Goal: Task Accomplishment & Management: Complete application form

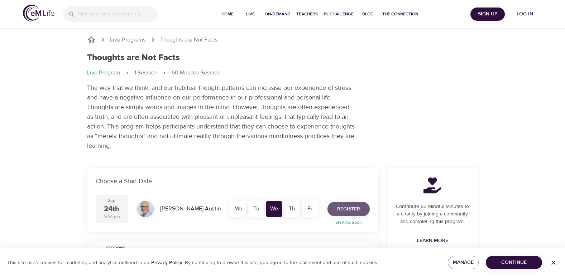
click at [347, 208] on span "Register" at bounding box center [348, 209] width 23 height 9
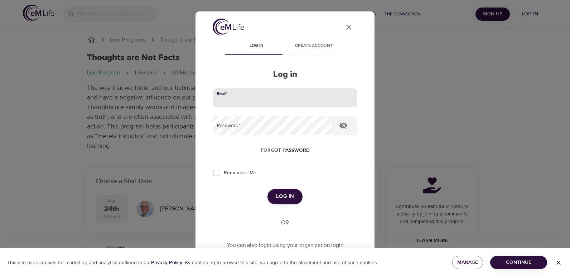
click at [254, 104] on input "email" at bounding box center [285, 97] width 145 height 19
type input "HMAYO@HANOVER.COM"
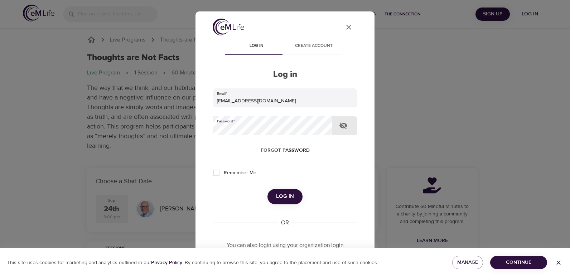
click at [523, 261] on span "Continue" at bounding box center [518, 262] width 45 height 9
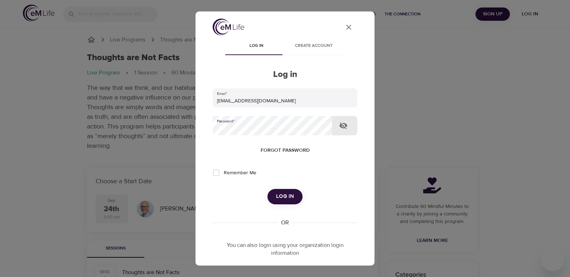
click at [267, 189] on button "Log in" at bounding box center [284, 196] width 35 height 15
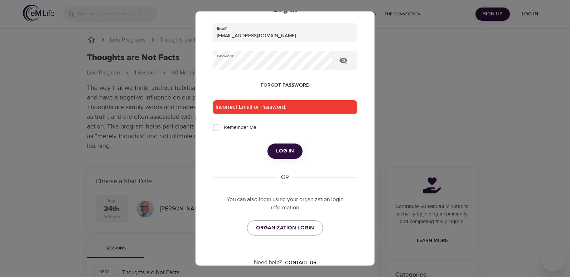
scroll to position [66, 0]
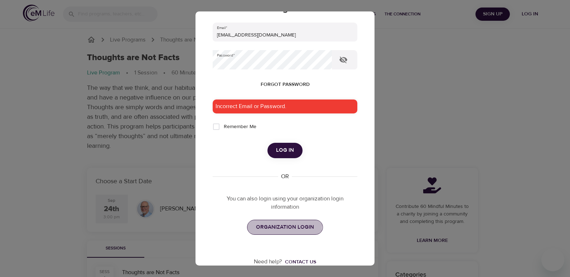
click at [281, 226] on span "ORGANIZATION LOGIN" at bounding box center [285, 227] width 58 height 9
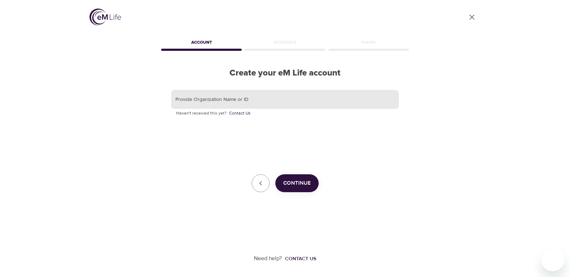
click at [257, 99] on input "text" at bounding box center [285, 99] width 228 height 19
type input "HHM190"
click at [299, 179] on span "Continue" at bounding box center [297, 183] width 28 height 9
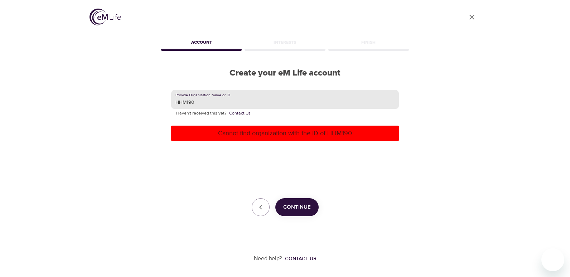
drag, startPoint x: 225, startPoint y: 101, endPoint x: 151, endPoint y: 93, distance: 73.9
click at [151, 93] on div "User Profile Account Interests Finish Create your eM Life account Provide Organ…" at bounding box center [285, 138] width 408 height 277
click at [237, 102] on input "Hanover Insurance Group'" at bounding box center [285, 99] width 228 height 19
type input "Hanover Insurance Group"
click at [301, 206] on span "Continue" at bounding box center [297, 207] width 28 height 9
